Goal: Find specific page/section: Find specific page/section

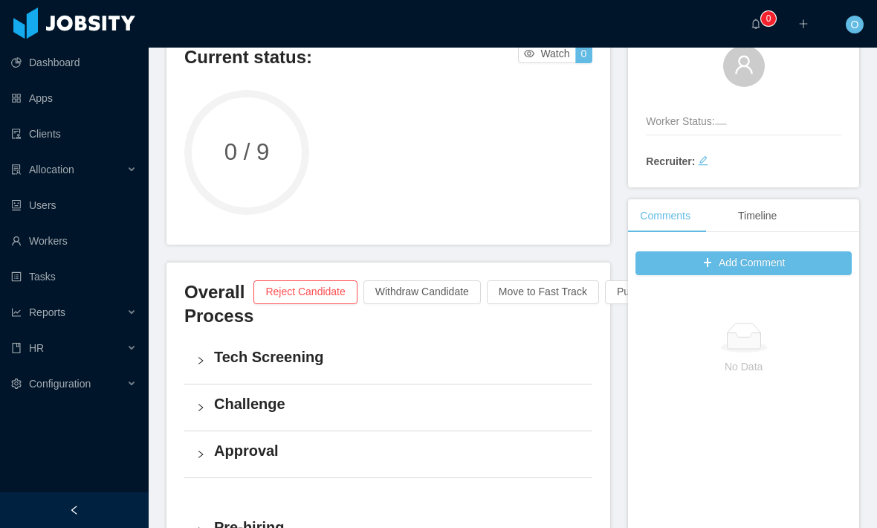
scroll to position [126, 0]
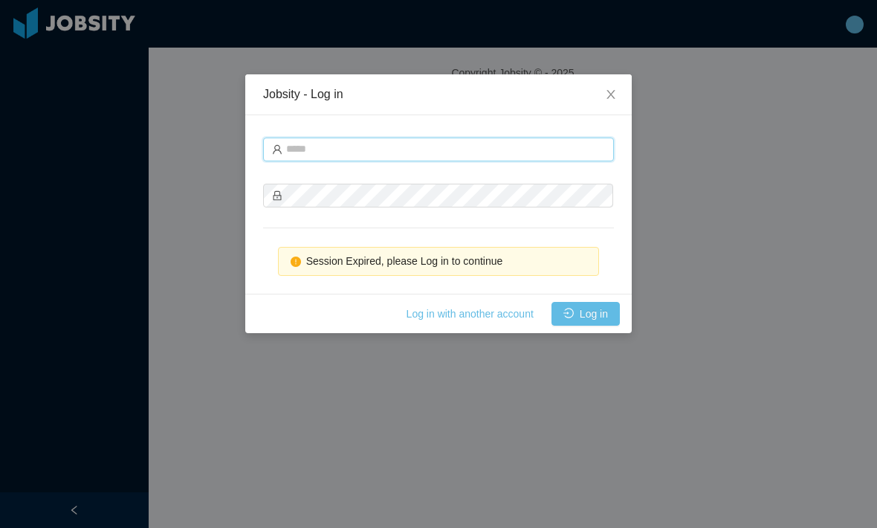
click at [569, 149] on input "text" at bounding box center [438, 150] width 351 height 24
type input "**********"
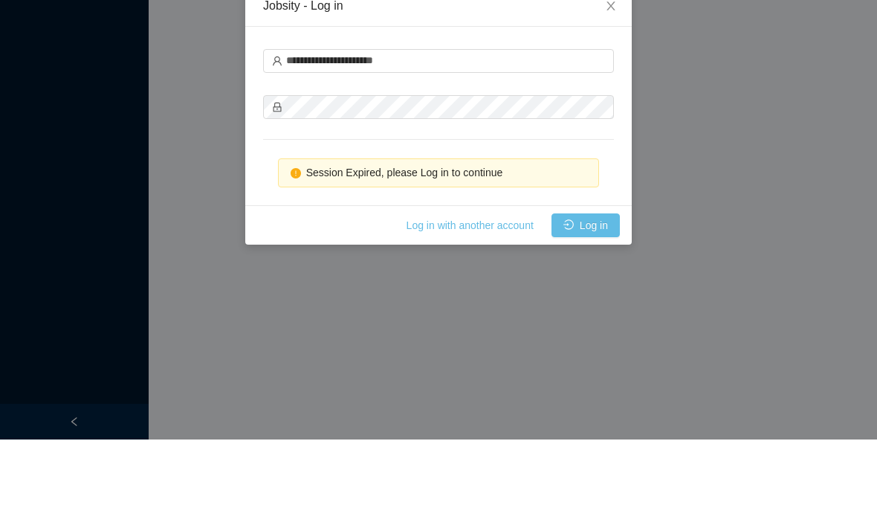
scroll to position [49, 0]
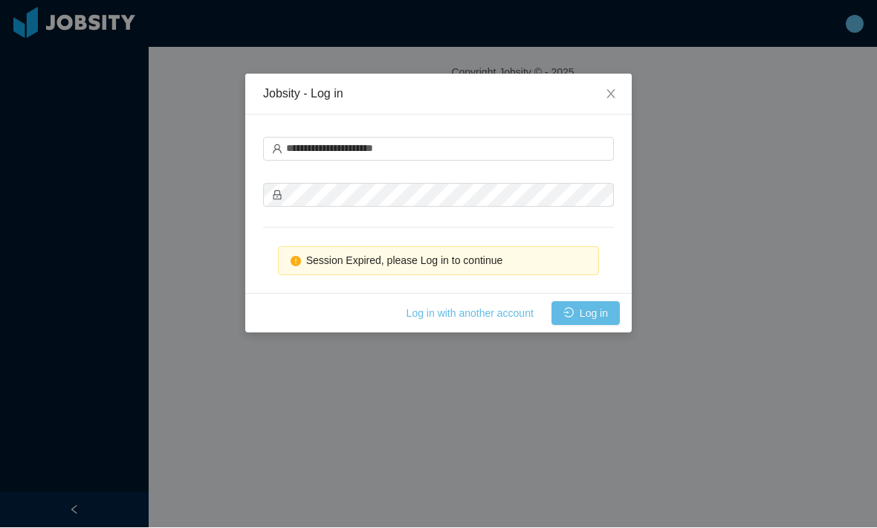
click at [592, 322] on button "Log in" at bounding box center [586, 314] width 68 height 24
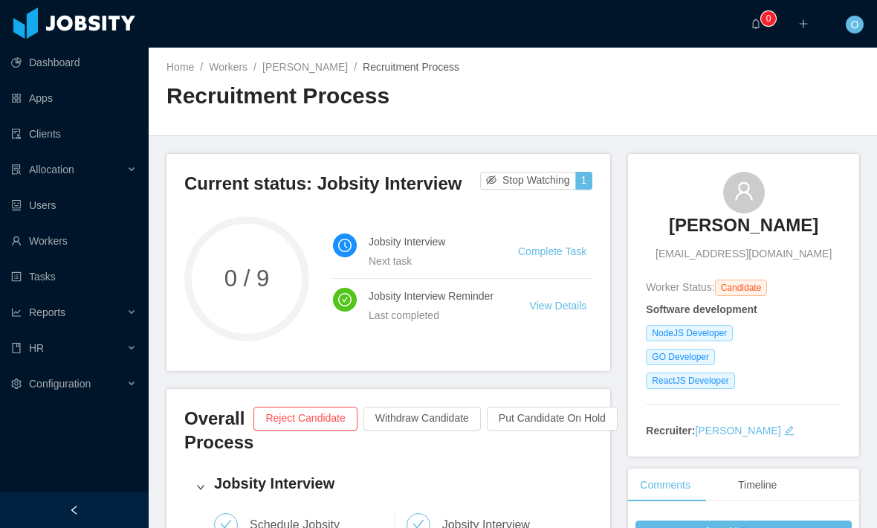
scroll to position [0, 0]
click at [309, 67] on link "Sebastian Vallejo" at bounding box center [304, 67] width 85 height 12
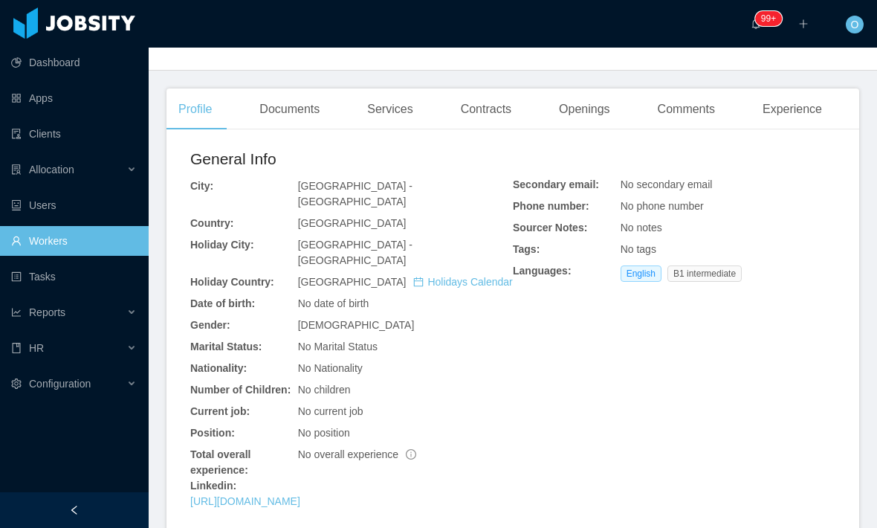
scroll to position [369, 0]
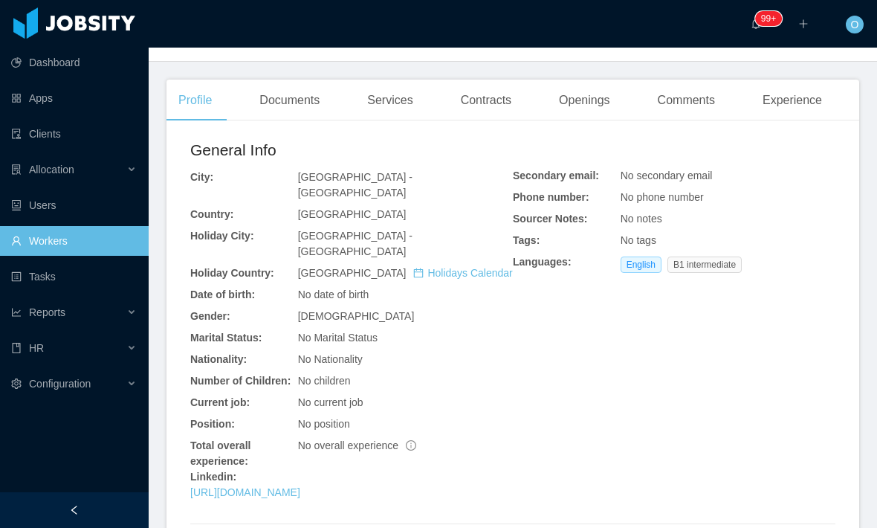
click at [300, 486] on link "https://www.linkedin.com/in/svallejo-dev" at bounding box center [245, 492] width 110 height 12
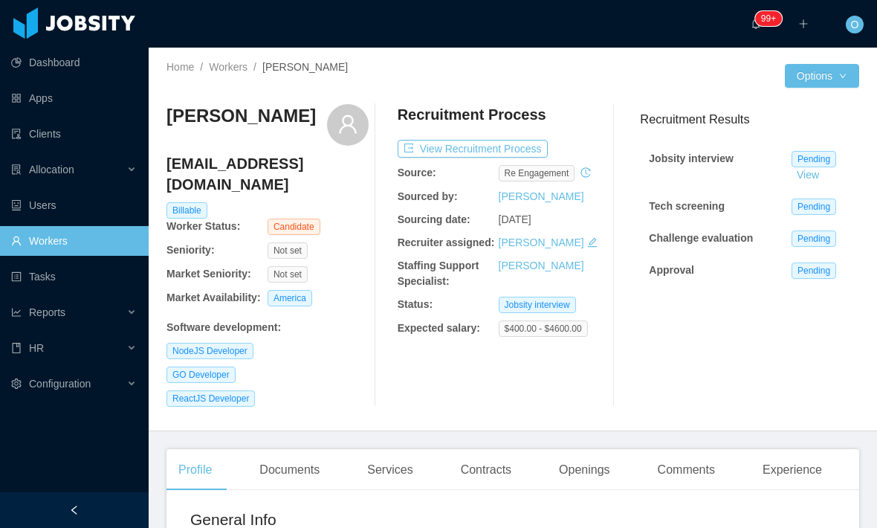
scroll to position [0, 0]
click at [542, 149] on button "View Recruitment Process" at bounding box center [473, 149] width 150 height 18
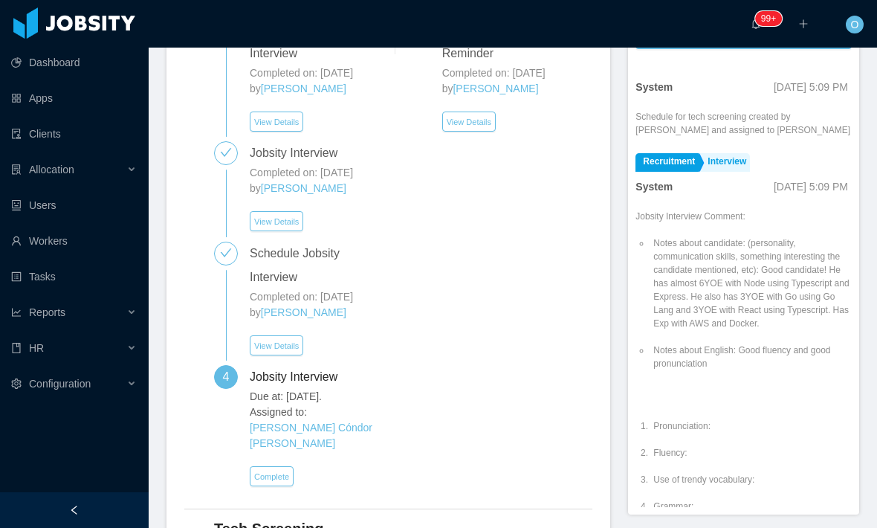
scroll to position [312, 0]
